Goal: Find contact information: Find contact information

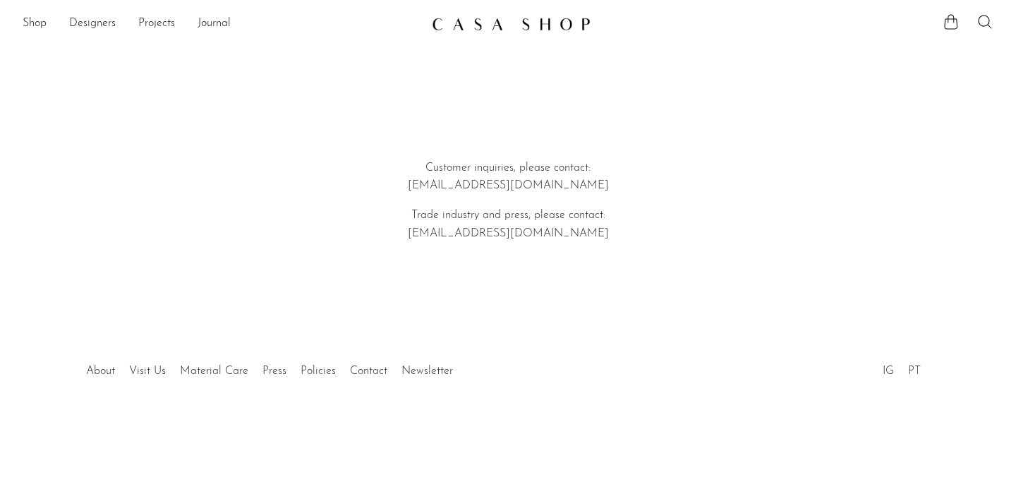
click at [495, 234] on p "Trade industry and press, please contact: [EMAIL_ADDRESS][DOMAIN_NAME]" at bounding box center [507, 225] width 403 height 36
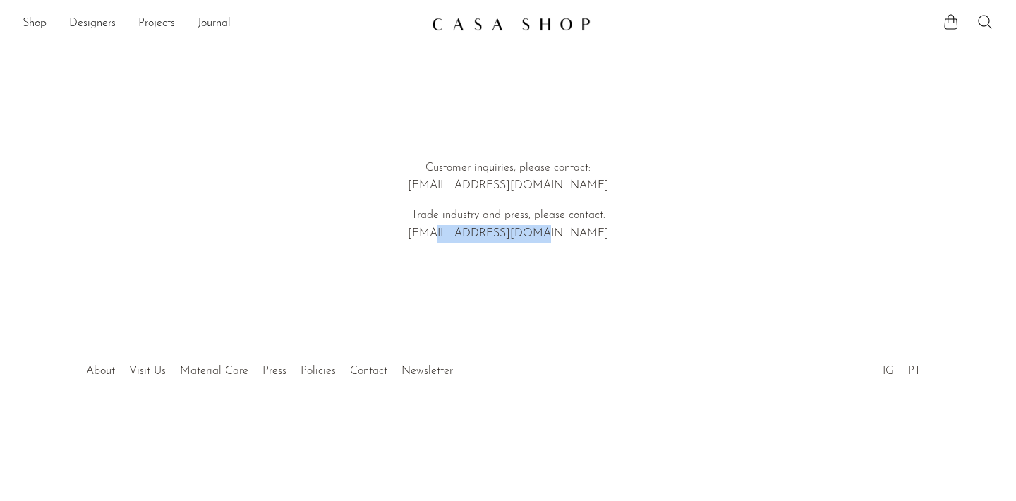
click at [495, 234] on p "Trade industry and press, please contact: [EMAIL_ADDRESS][DOMAIN_NAME]" at bounding box center [507, 225] width 403 height 36
drag, startPoint x: 563, startPoint y: 231, endPoint x: 446, endPoint y: 233, distance: 117.1
click at [446, 233] on p "Trade industry and press, please contact: [EMAIL_ADDRESS][DOMAIN_NAME]" at bounding box center [507, 225] width 403 height 36
copy p "[EMAIL_ADDRESS][DOMAIN_NAME]"
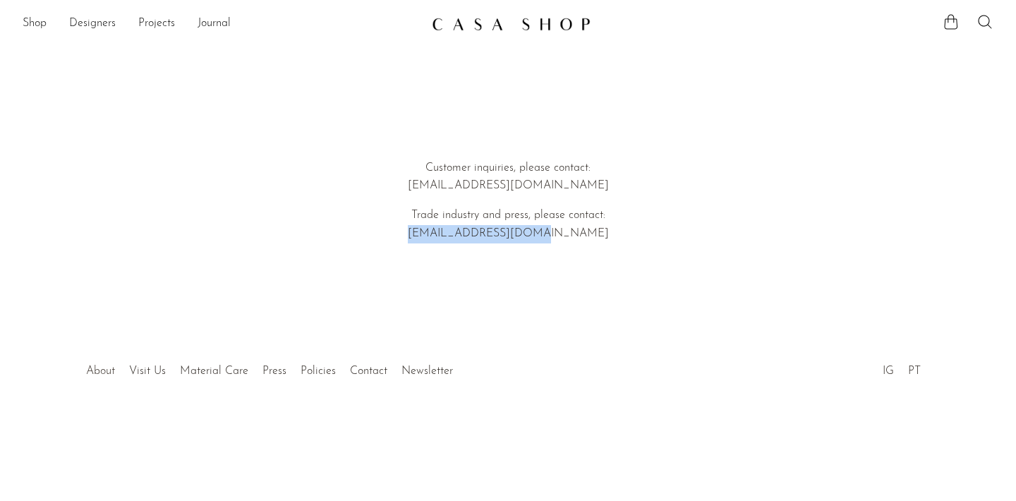
click at [97, 367] on link "About" at bounding box center [100, 370] width 29 height 11
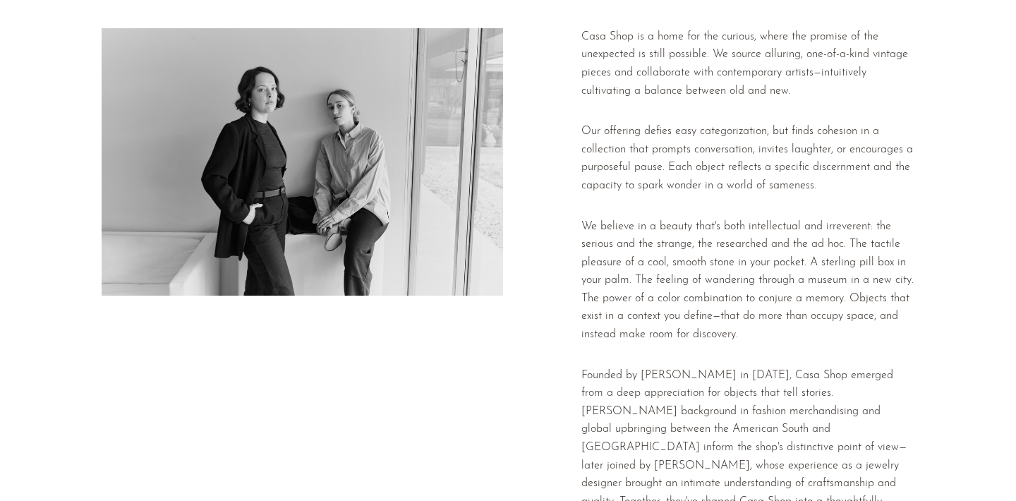
scroll to position [68, 0]
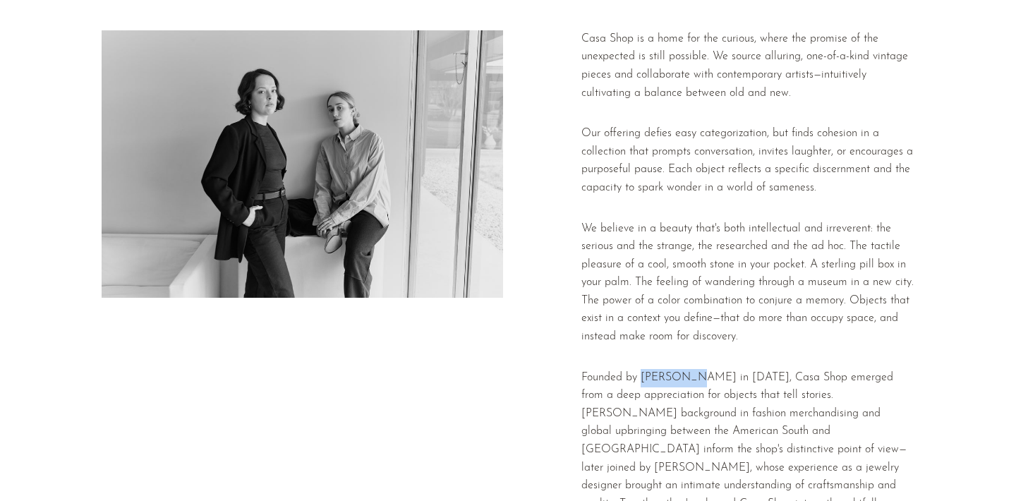
drag, startPoint x: 641, startPoint y: 367, endPoint x: 695, endPoint y: 370, distance: 53.7
click at [695, 370] on p "Founded by [PERSON_NAME] in [DATE], Casa Shop emerged from a deep appreciation …" at bounding box center [747, 468] width 333 height 199
copy p "[PERSON_NAME]"
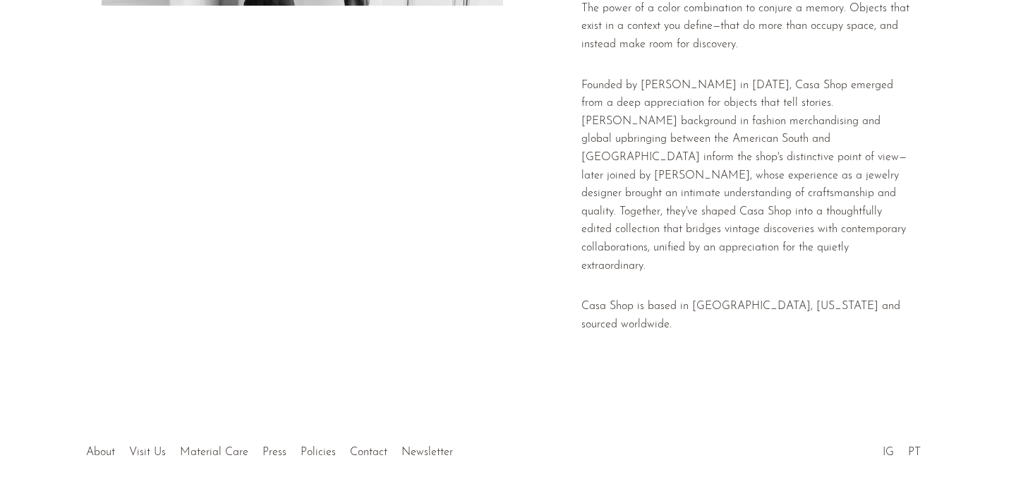
scroll to position [359, 0]
click at [140, 448] on link "Visit Us" at bounding box center [147, 453] width 37 height 11
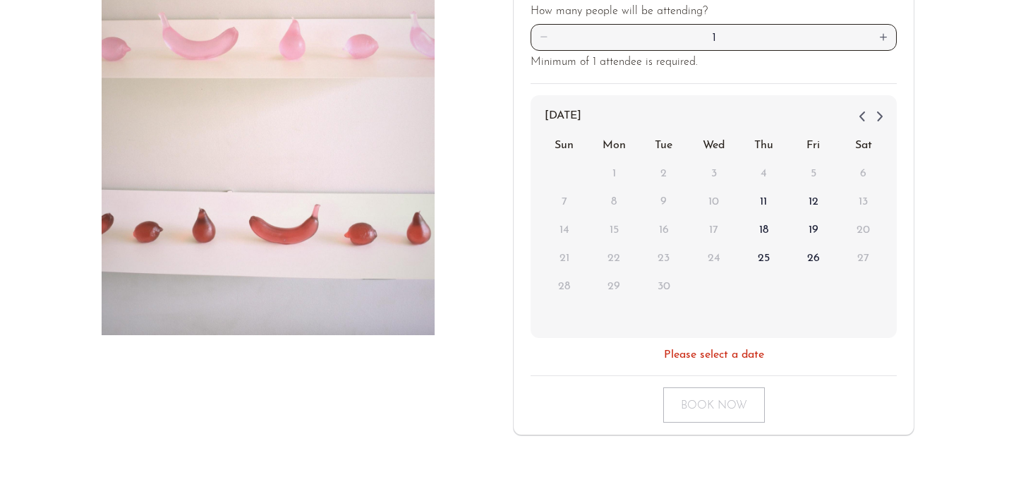
scroll to position [260, 0]
click at [758, 189] on span "11" at bounding box center [762, 201] width 25 height 25
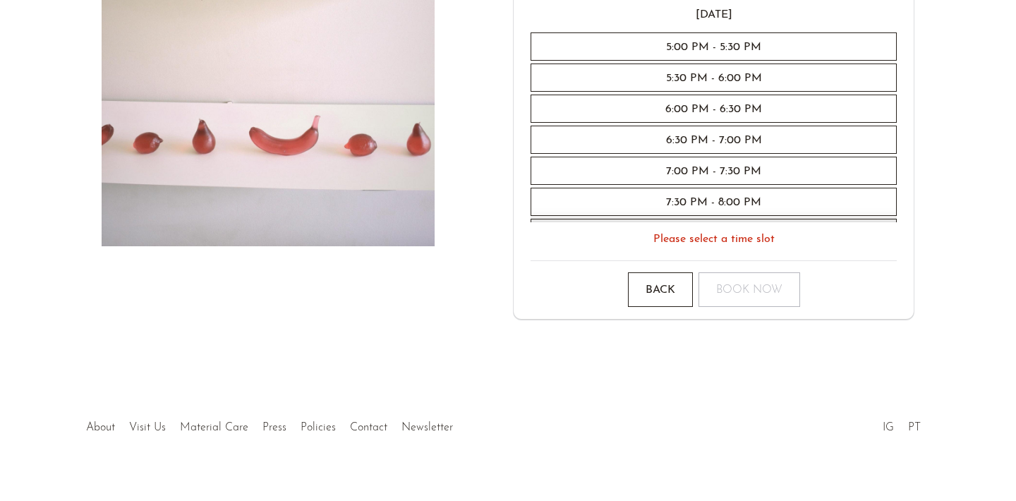
scroll to position [347, 0]
click at [913, 422] on link "PT" at bounding box center [914, 427] width 13 height 11
